Goal: Task Accomplishment & Management: Manage account settings

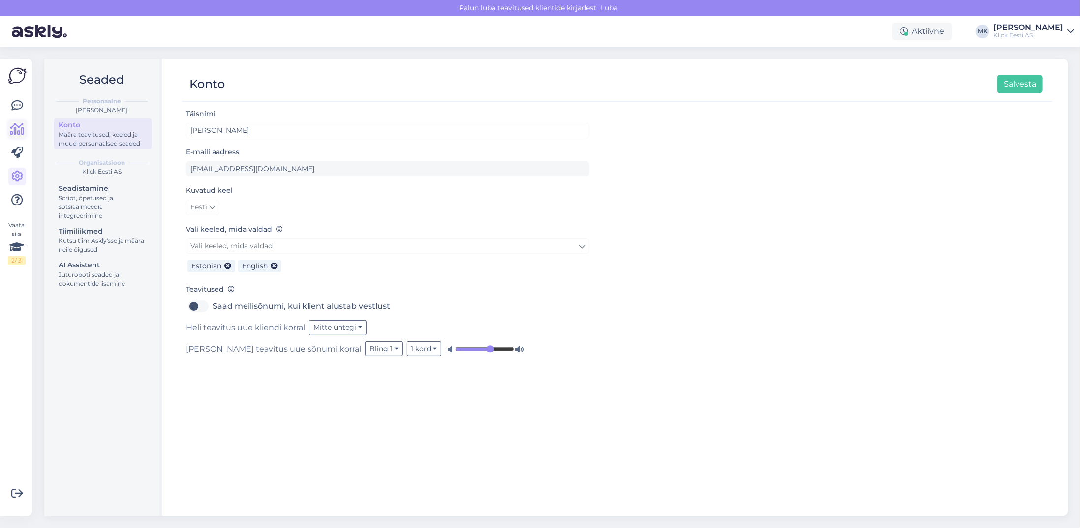
click at [18, 133] on icon at bounding box center [17, 129] width 14 height 12
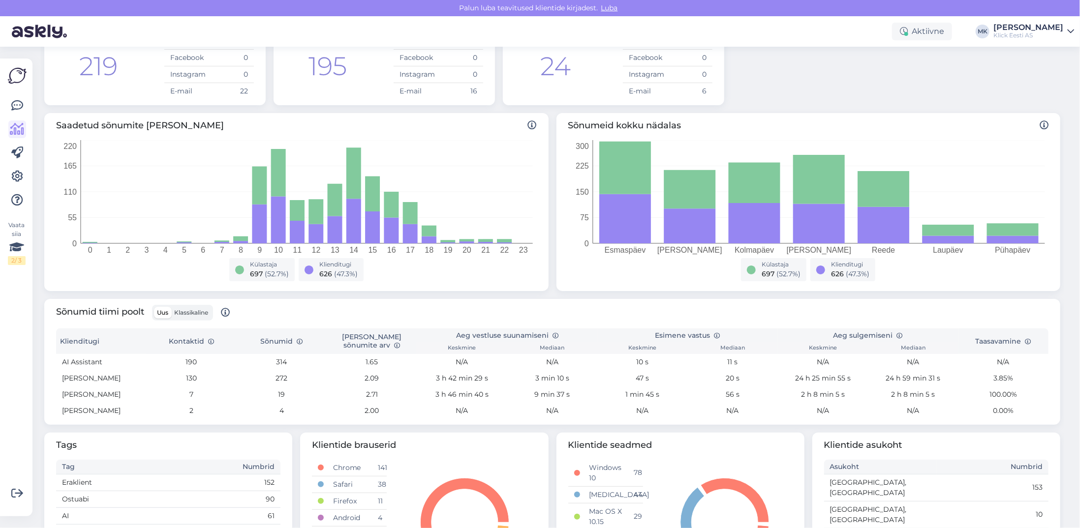
scroll to position [148, 0]
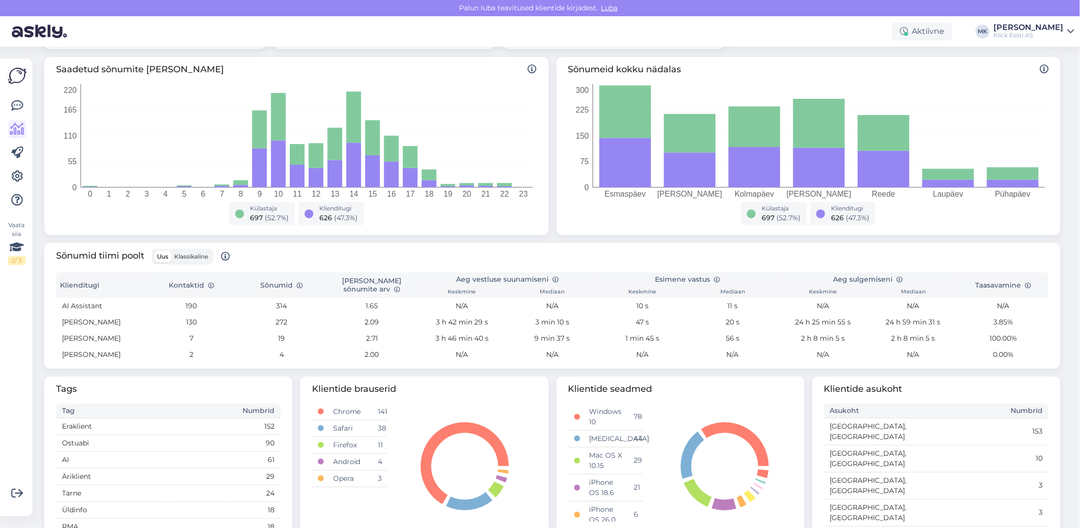
click at [191, 251] on label "Klassikaline" at bounding box center [191, 257] width 40 height 12
click at [171, 251] on input "Klassikaline" at bounding box center [171, 251] width 0 height 0
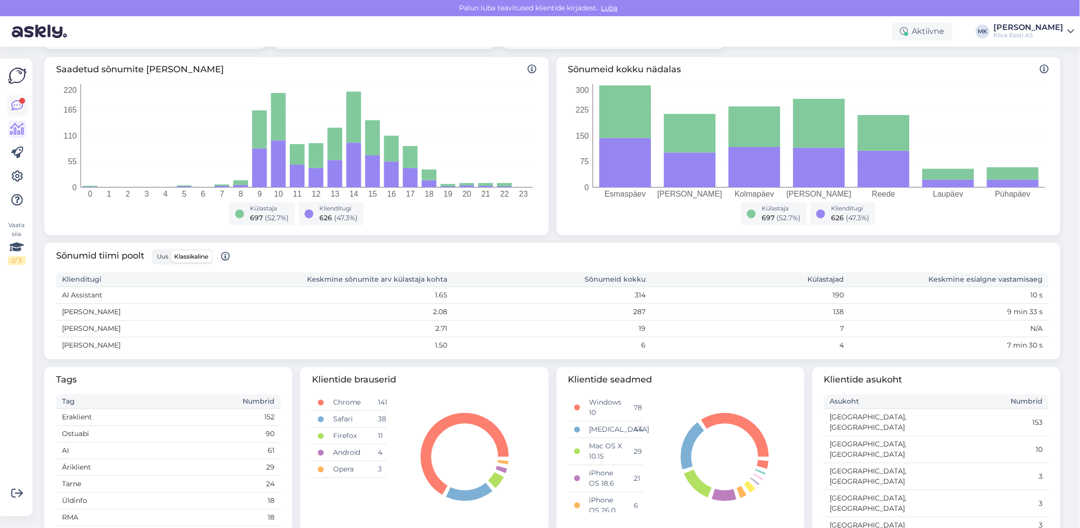
click at [14, 108] on icon at bounding box center [17, 106] width 12 height 12
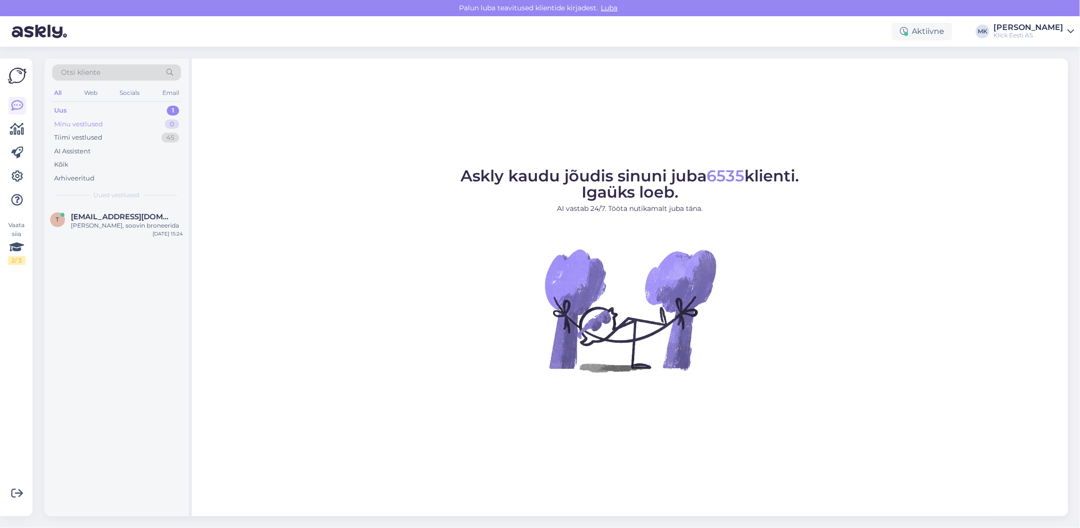
click at [97, 126] on div "Minu vestlused" at bounding box center [78, 125] width 49 height 10
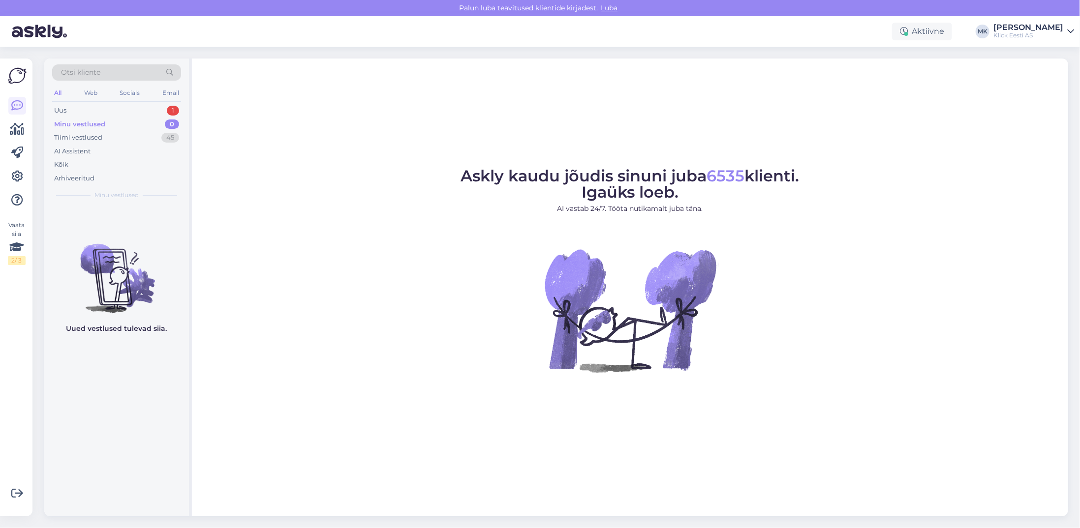
click at [1028, 29] on div "[PERSON_NAME]" at bounding box center [1028, 28] width 70 height 8
click at [970, 100] on div "Logi välja" at bounding box center [986, 100] width 175 height 18
